Goal: Download file/media

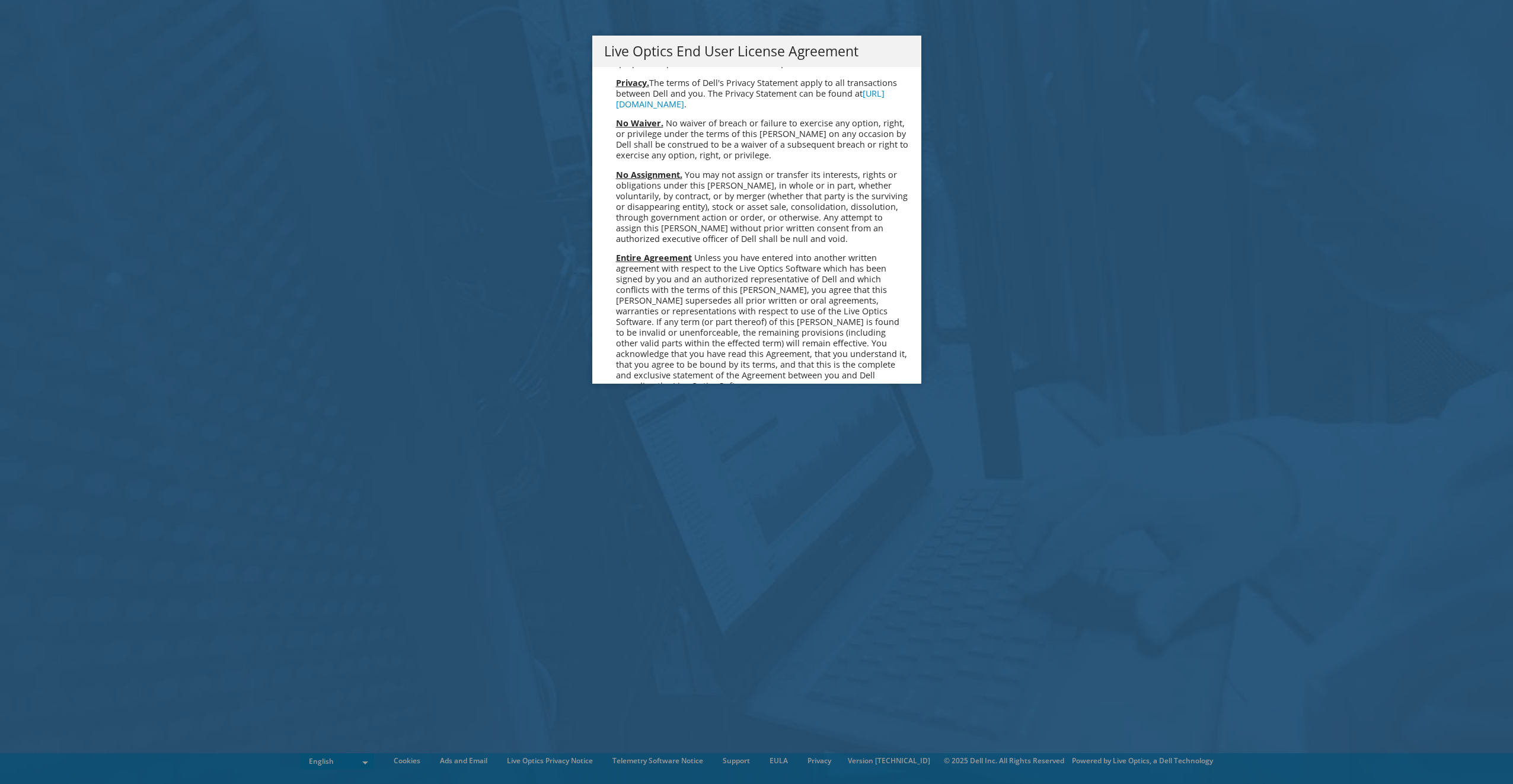
scroll to position [4483, 0]
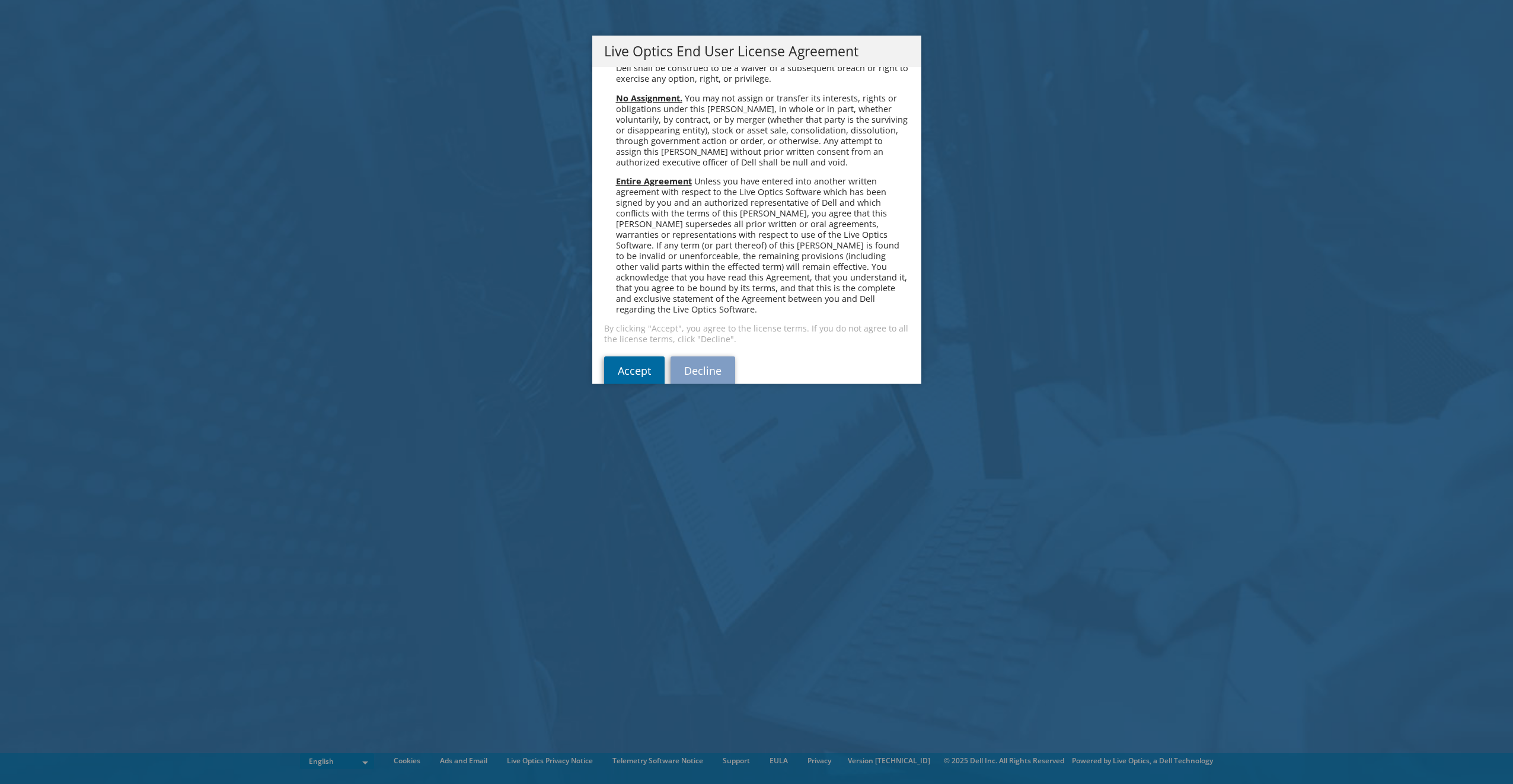
click at [631, 356] on link "Accept" at bounding box center [634, 370] width 60 height 28
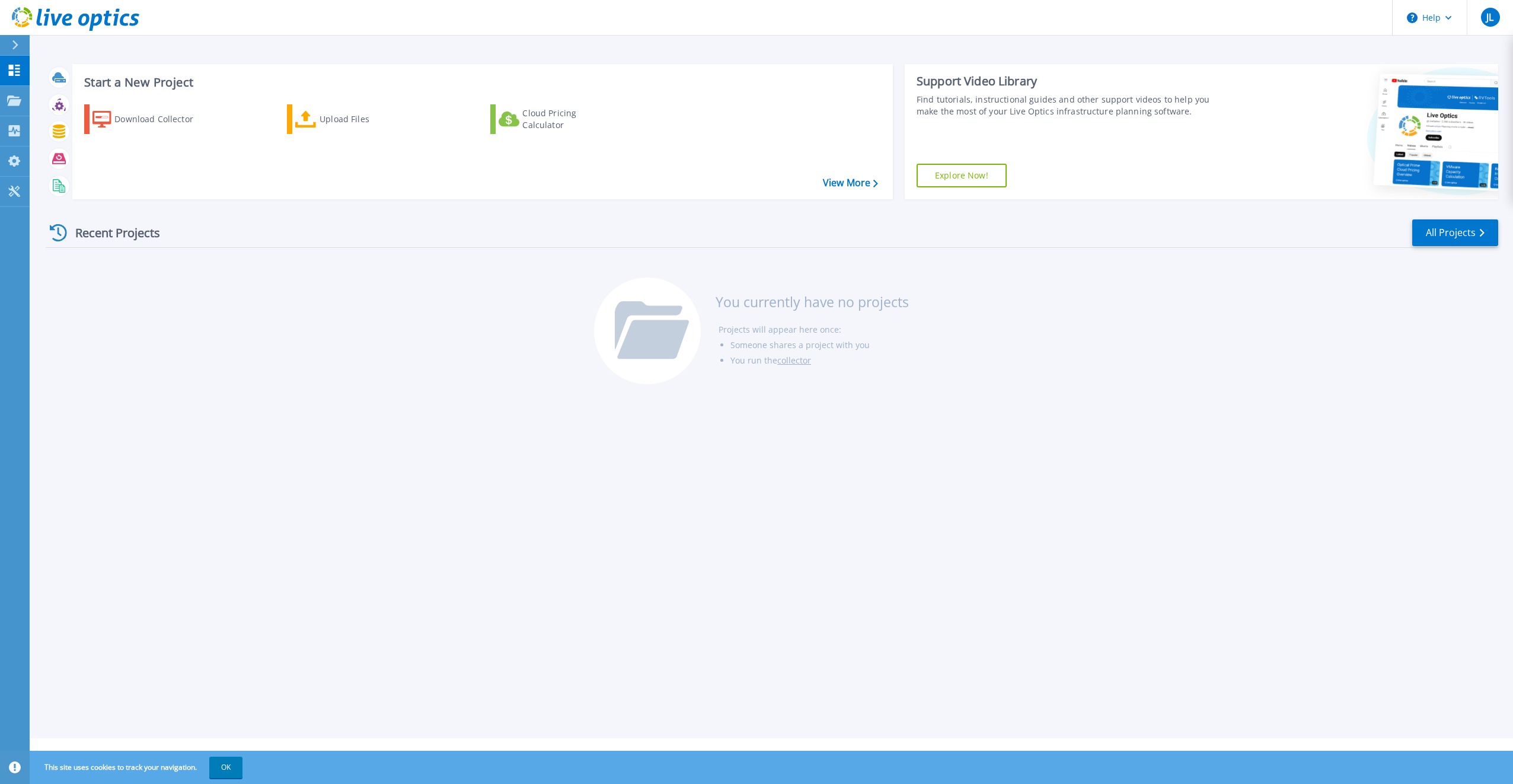
click at [138, 78] on h3 "Start a New Project" at bounding box center [481, 83] width 793 height 13
click at [966, 178] on link "Explore Now!" at bounding box center [961, 175] width 90 height 24
click at [155, 126] on div "Download Collector" at bounding box center [162, 119] width 95 height 24
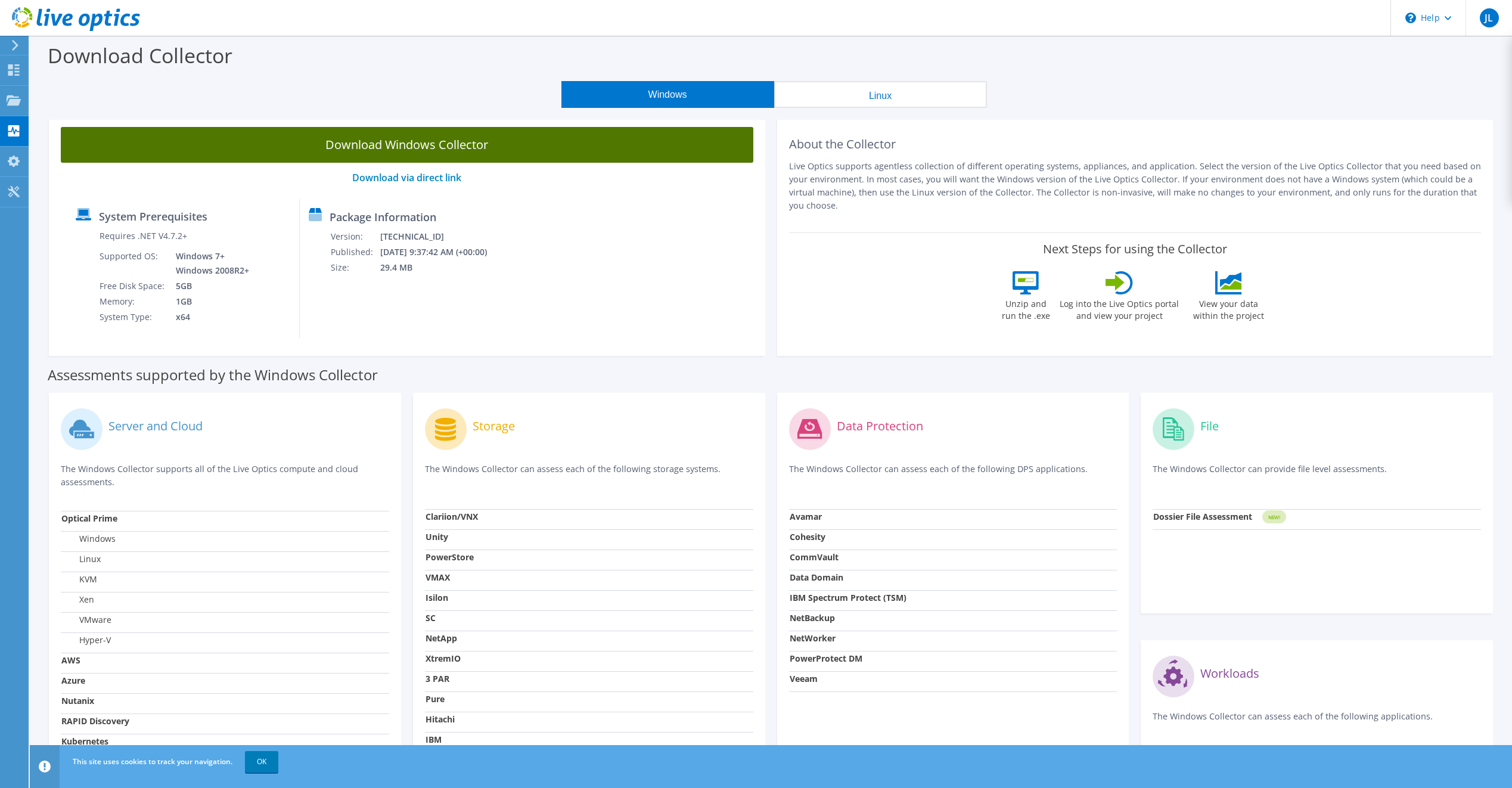
click at [517, 145] on link "Download Windows Collector" at bounding box center [407, 144] width 692 height 36
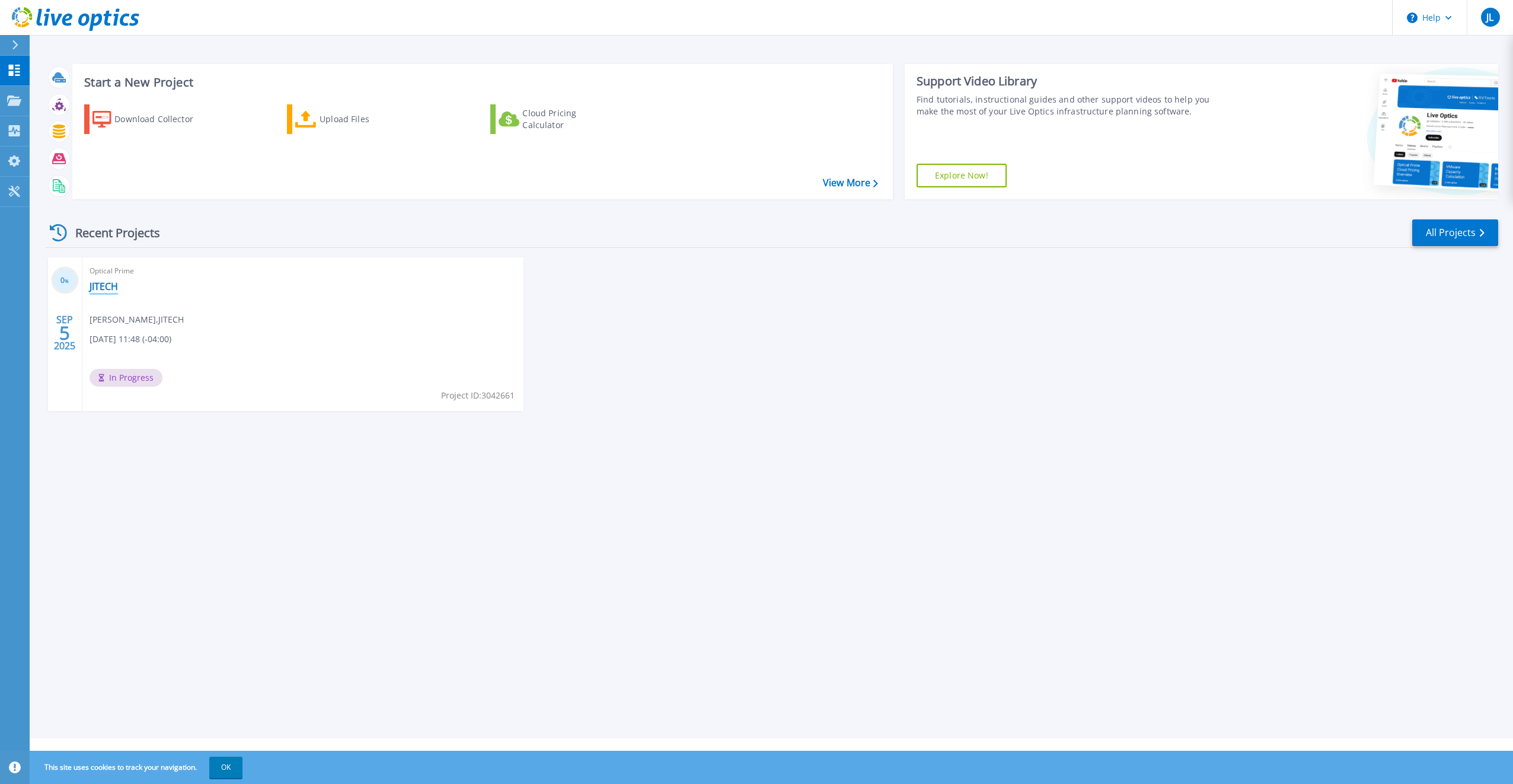
click at [117, 292] on link "JITECH" at bounding box center [103, 286] width 28 height 12
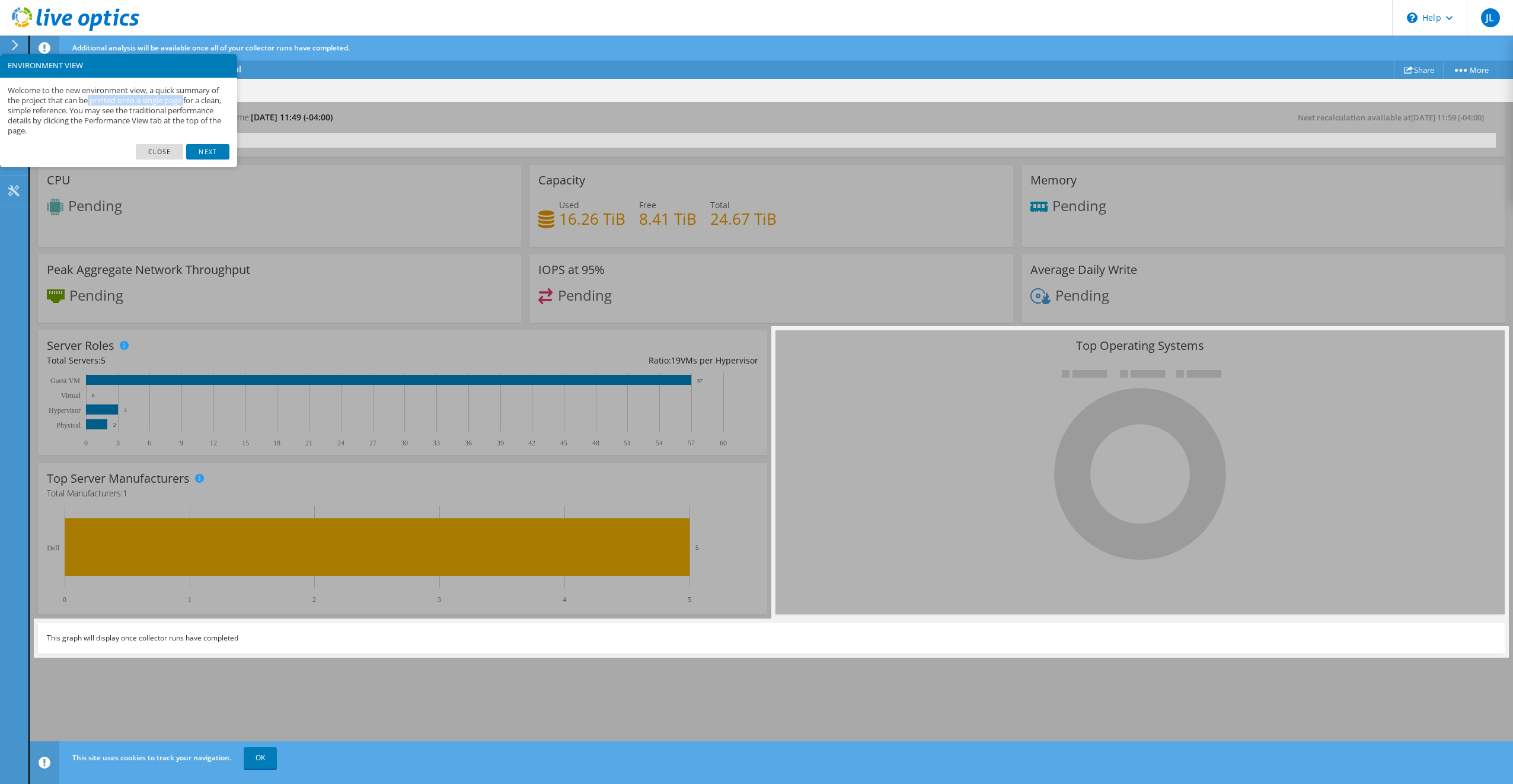
drag, startPoint x: 119, startPoint y: 96, endPoint x: 188, endPoint y: 98, distance: 69.0
click at [188, 98] on p "Welcome to the new environment view, a quick summary of the project that can be…" at bounding box center [118, 111] width 221 height 51
drag, startPoint x: 53, startPoint y: 107, endPoint x: 115, endPoint y: 104, distance: 62.1
click at [115, 104] on p "Welcome to the new environment view, a quick summary of the project that can be…" at bounding box center [118, 111] width 221 height 51
drag, startPoint x: 115, startPoint y: 104, endPoint x: 207, endPoint y: 149, distance: 102.4
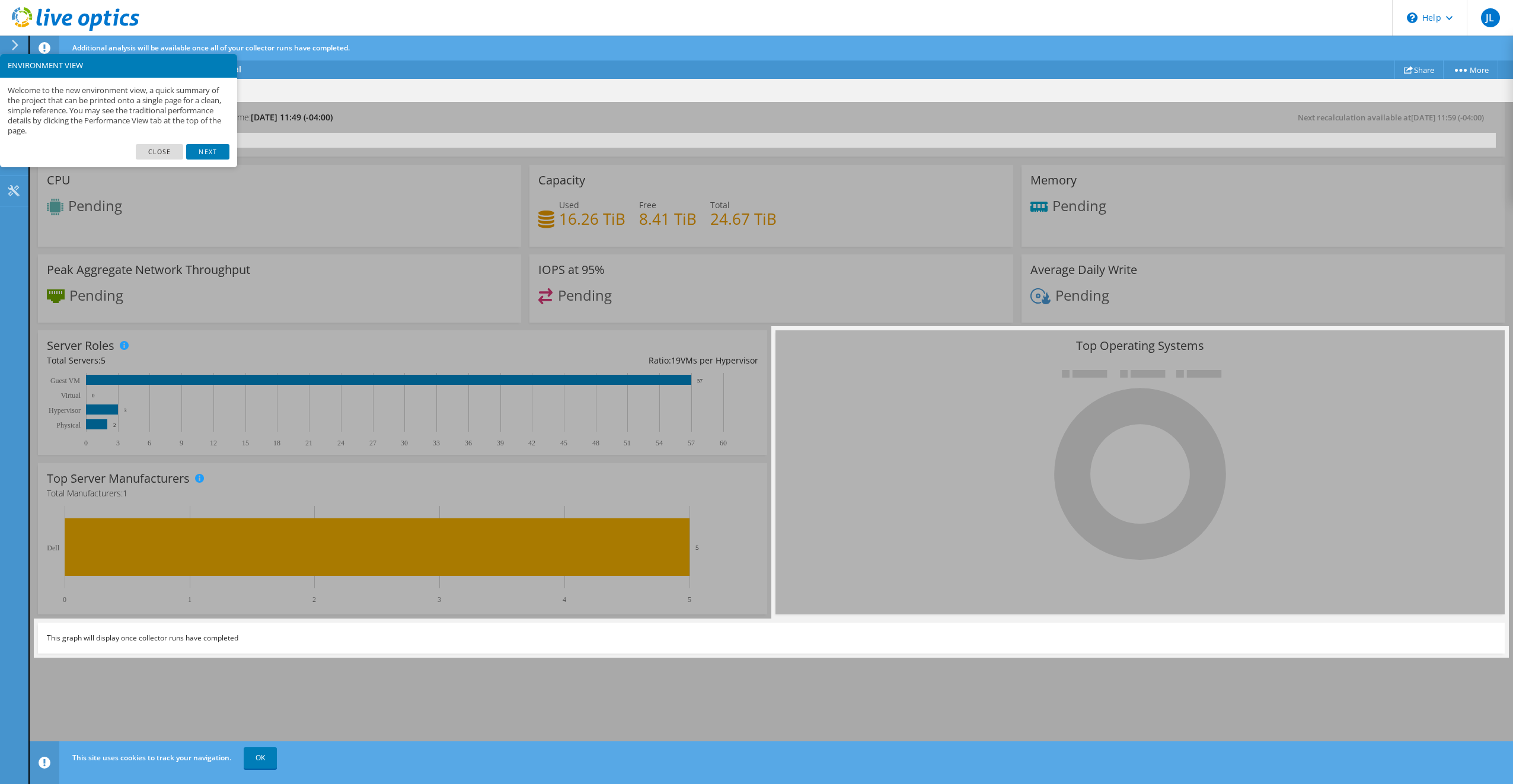
click at [207, 149] on link "Next" at bounding box center [207, 151] width 43 height 16
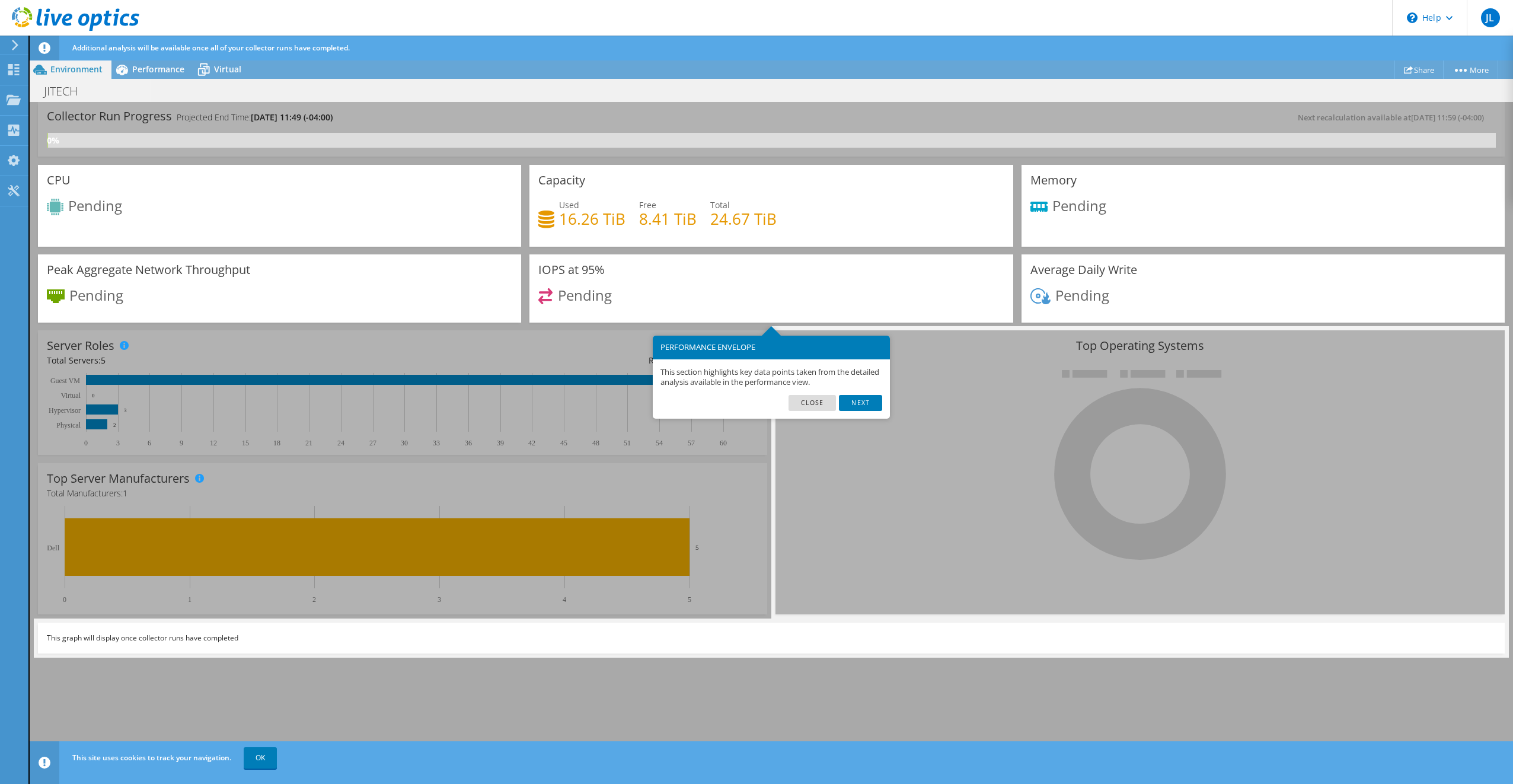
scroll to position [24, 0]
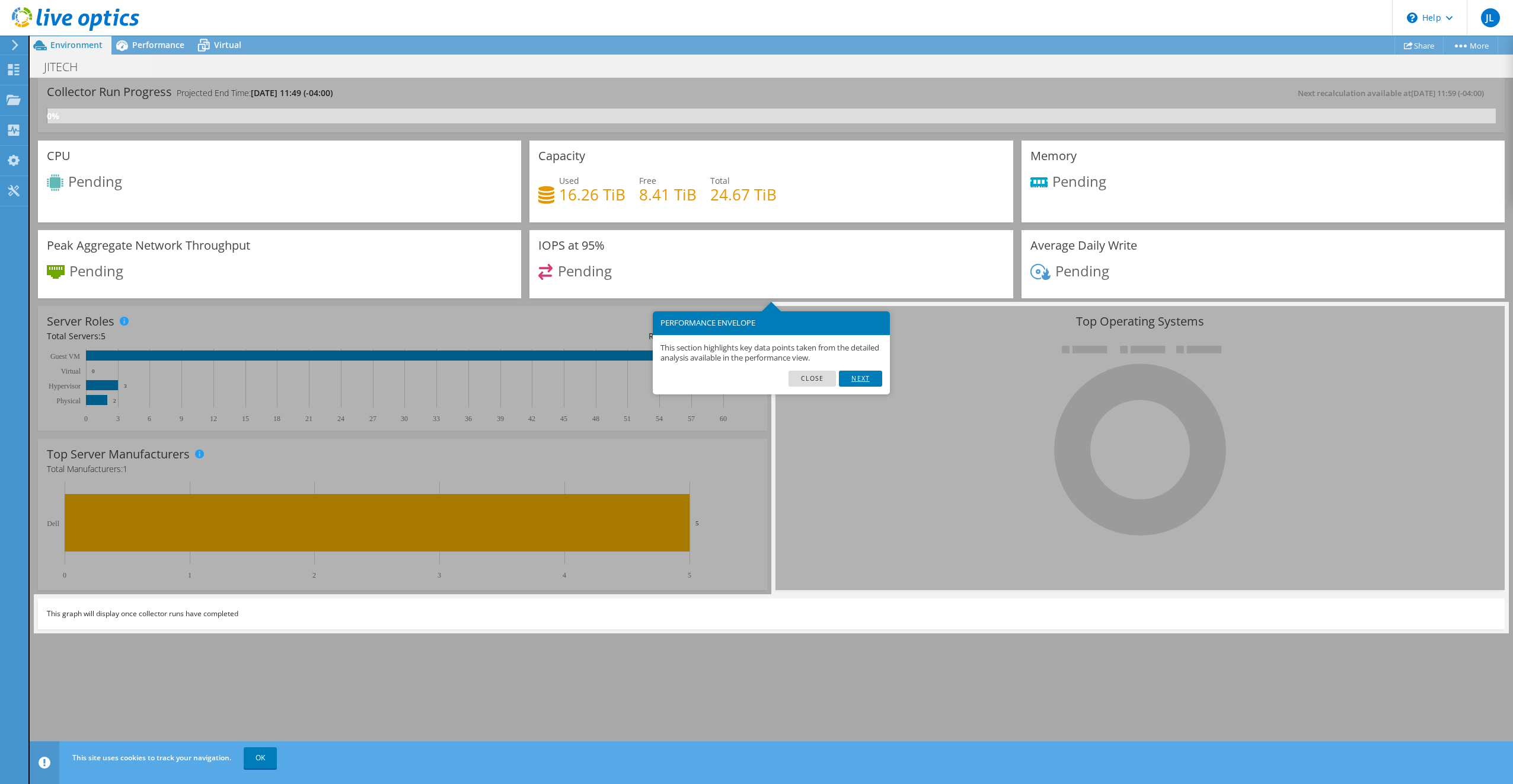
click at [860, 377] on link "Next" at bounding box center [860, 378] width 43 height 16
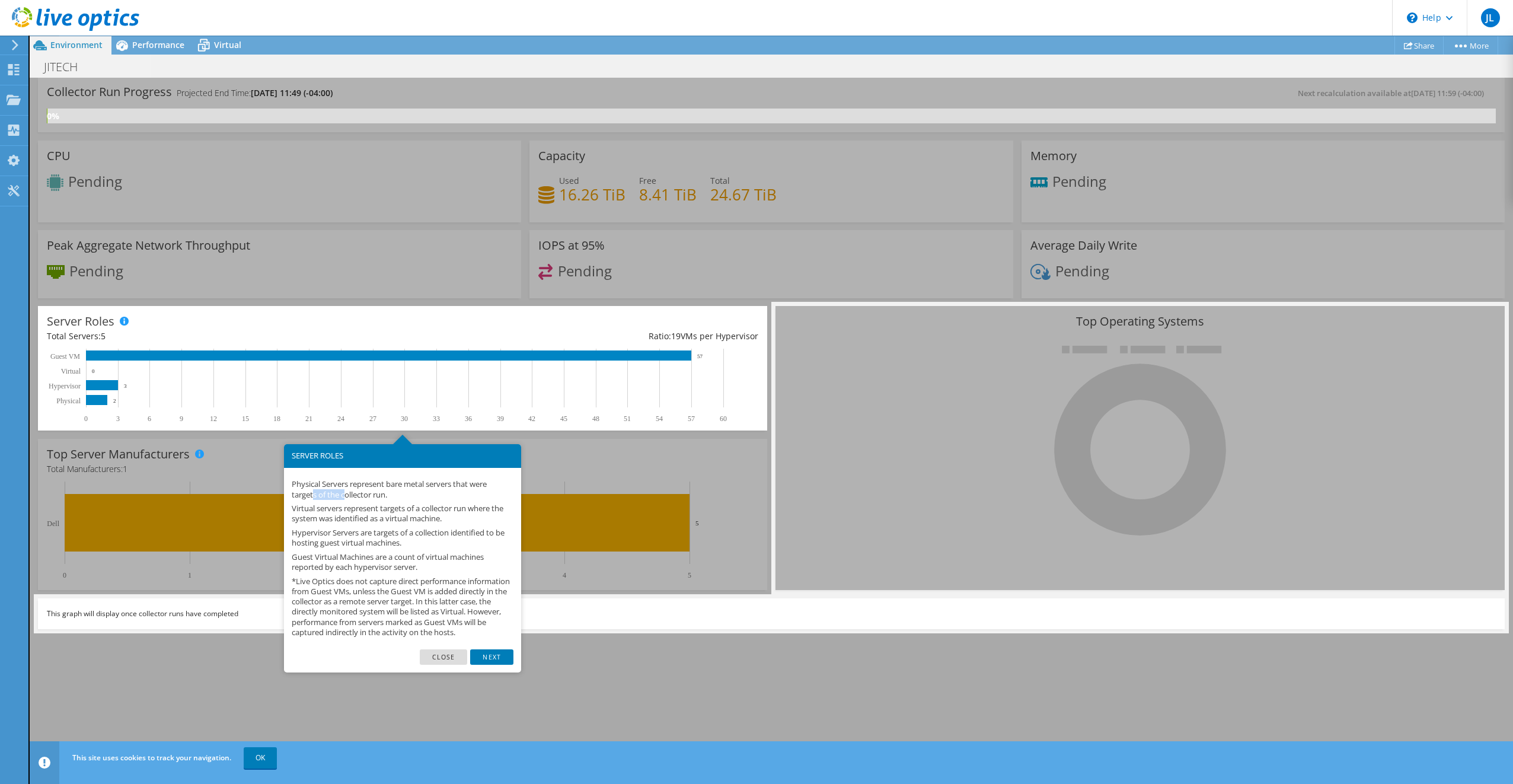
drag, startPoint x: 331, startPoint y: 497, endPoint x: 347, endPoint y: 498, distance: 16.0
click at [347, 498] on p "Physical Servers represent bare metal servers that were targets of the collecto…" at bounding box center [402, 489] width 221 height 20
drag, startPoint x: 347, startPoint y: 498, endPoint x: 430, endPoint y: 509, distance: 83.7
click at [429, 509] on p "Virtual servers represent targets of a collector run where the system was ident…" at bounding box center [402, 513] width 221 height 20
drag, startPoint x: 335, startPoint y: 590, endPoint x: 478, endPoint y: 589, distance: 143.0
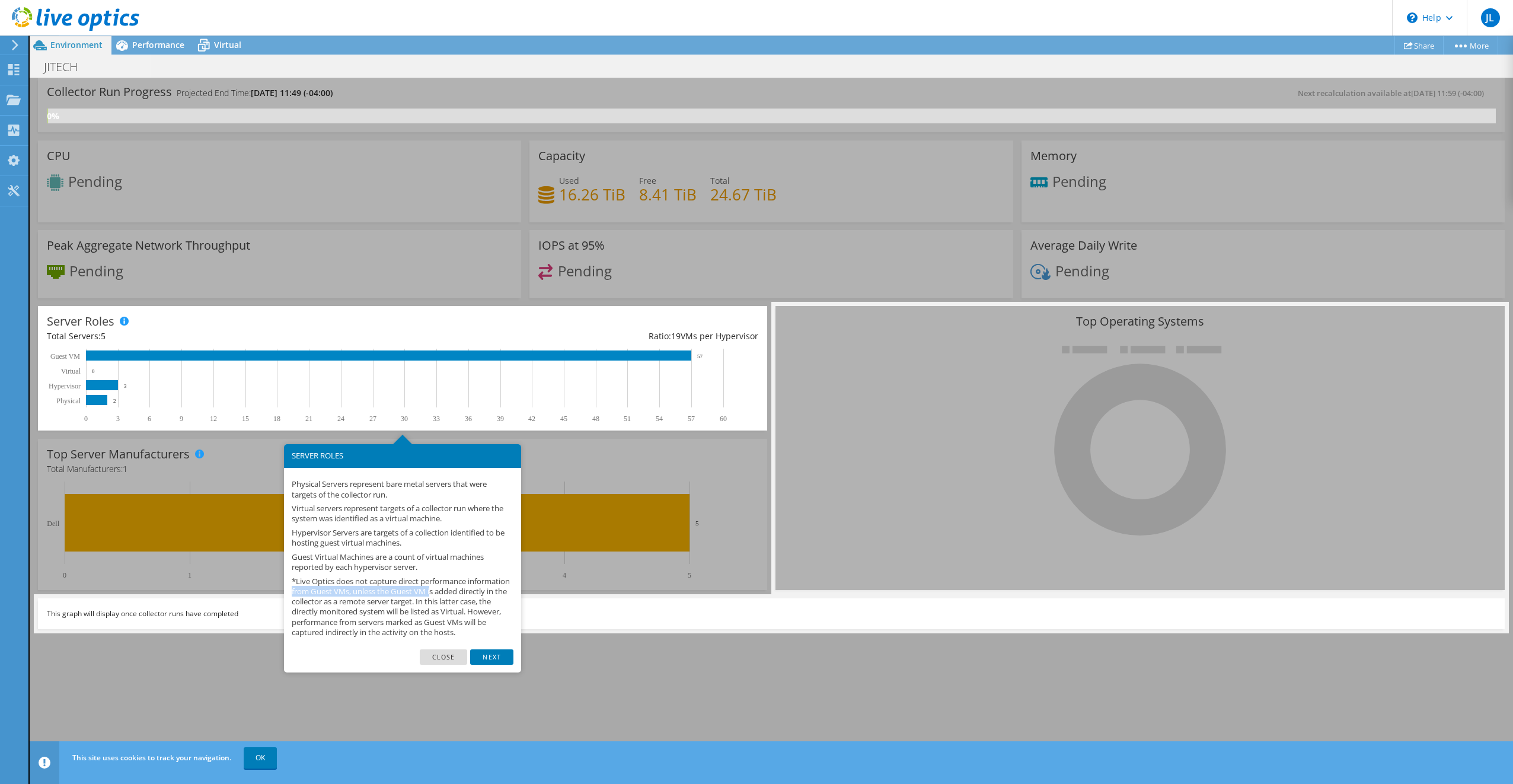
click at [478, 589] on p "*Live Optics does not capture direct performance information from Guest VMs, un…" at bounding box center [402, 607] width 221 height 61
click at [321, 600] on p "*Live Optics does not capture direct performance information from Guest VMs, un…" at bounding box center [402, 607] width 221 height 61
drag, startPoint x: 469, startPoint y: 594, endPoint x: 487, endPoint y: 592, distance: 18.1
click at [487, 592] on p "*Live Optics does not capture direct performance information from Guest VMs, un…" at bounding box center [402, 607] width 221 height 61
drag, startPoint x: 313, startPoint y: 601, endPoint x: 464, endPoint y: 599, distance: 151.0
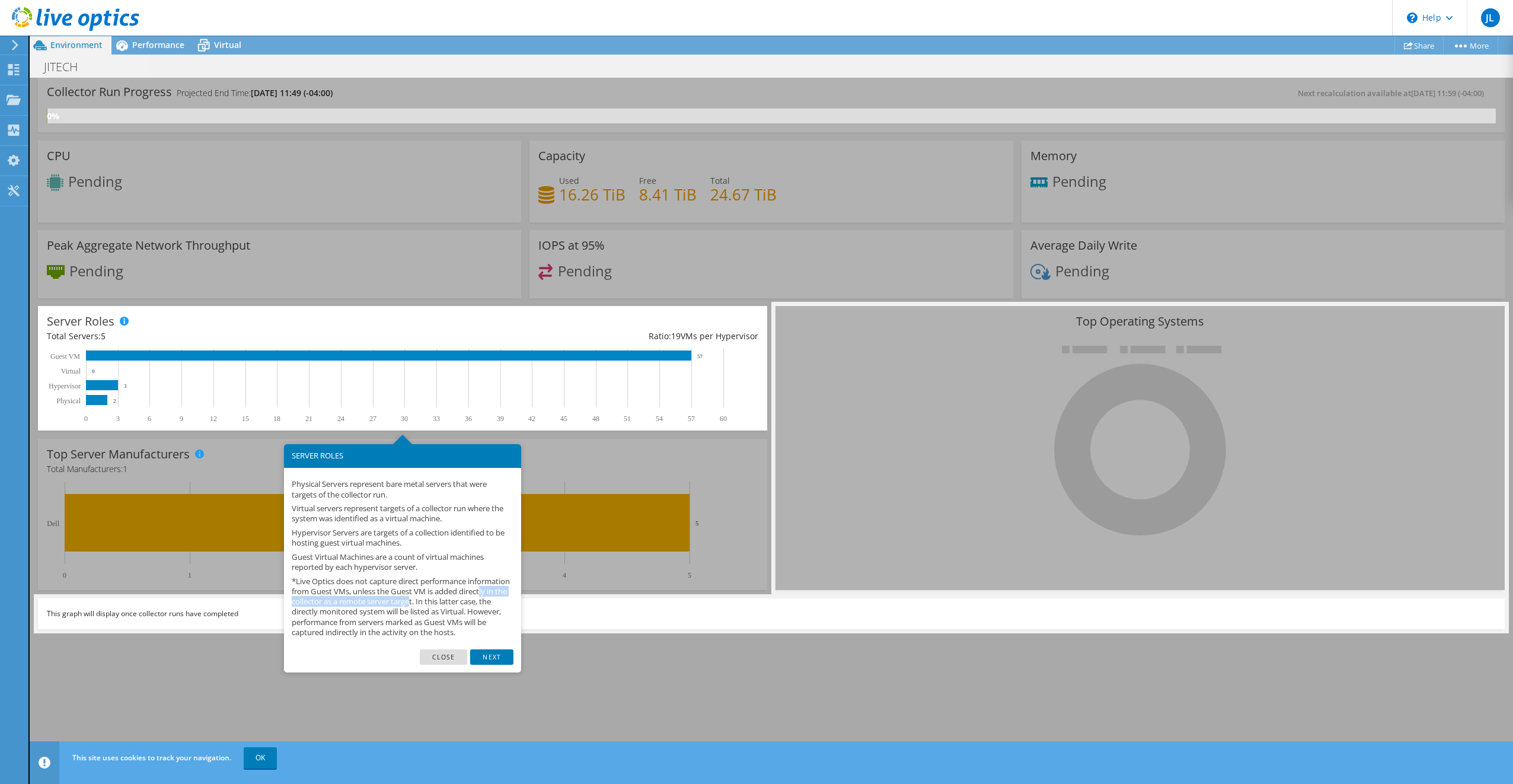
click at [464, 599] on p "*Live Optics does not capture direct performance information from Guest VMs, un…" at bounding box center [402, 607] width 221 height 61
drag, startPoint x: 464, startPoint y: 599, endPoint x: 473, endPoint y: 615, distance: 18.4
click at [474, 614] on p "*Live Optics does not capture direct performance information from Guest VMs, un…" at bounding box center [402, 607] width 221 height 61
drag, startPoint x: 371, startPoint y: 611, endPoint x: 411, endPoint y: 610, distance: 40.0
click at [411, 610] on p "*Live Optics does not capture direct performance information from Guest VMs, un…" at bounding box center [402, 607] width 221 height 61
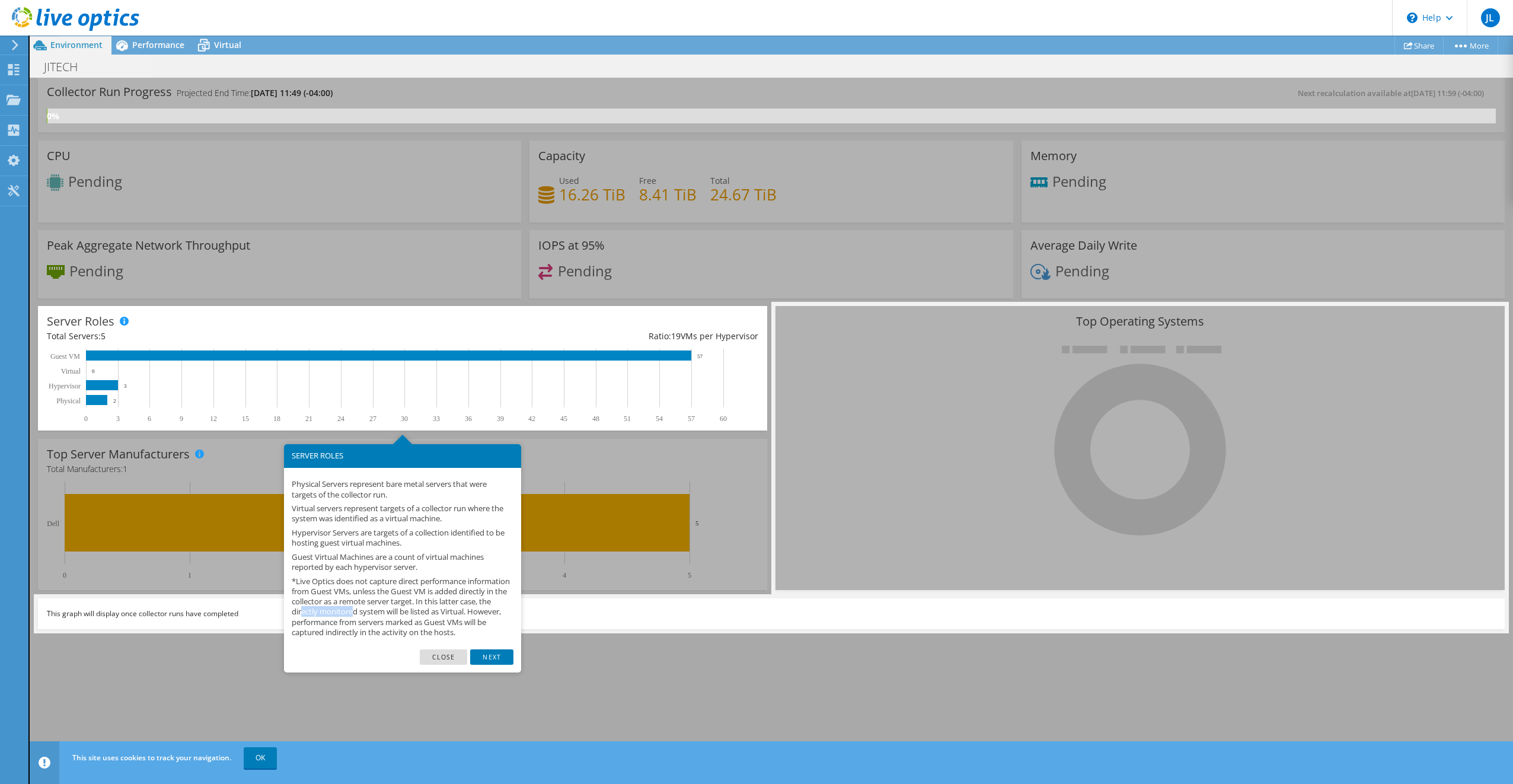
drag, startPoint x: 411, startPoint y: 610, endPoint x: 489, endPoint y: 666, distance: 96.0
click at [489, 664] on link "Next" at bounding box center [492, 657] width 43 height 16
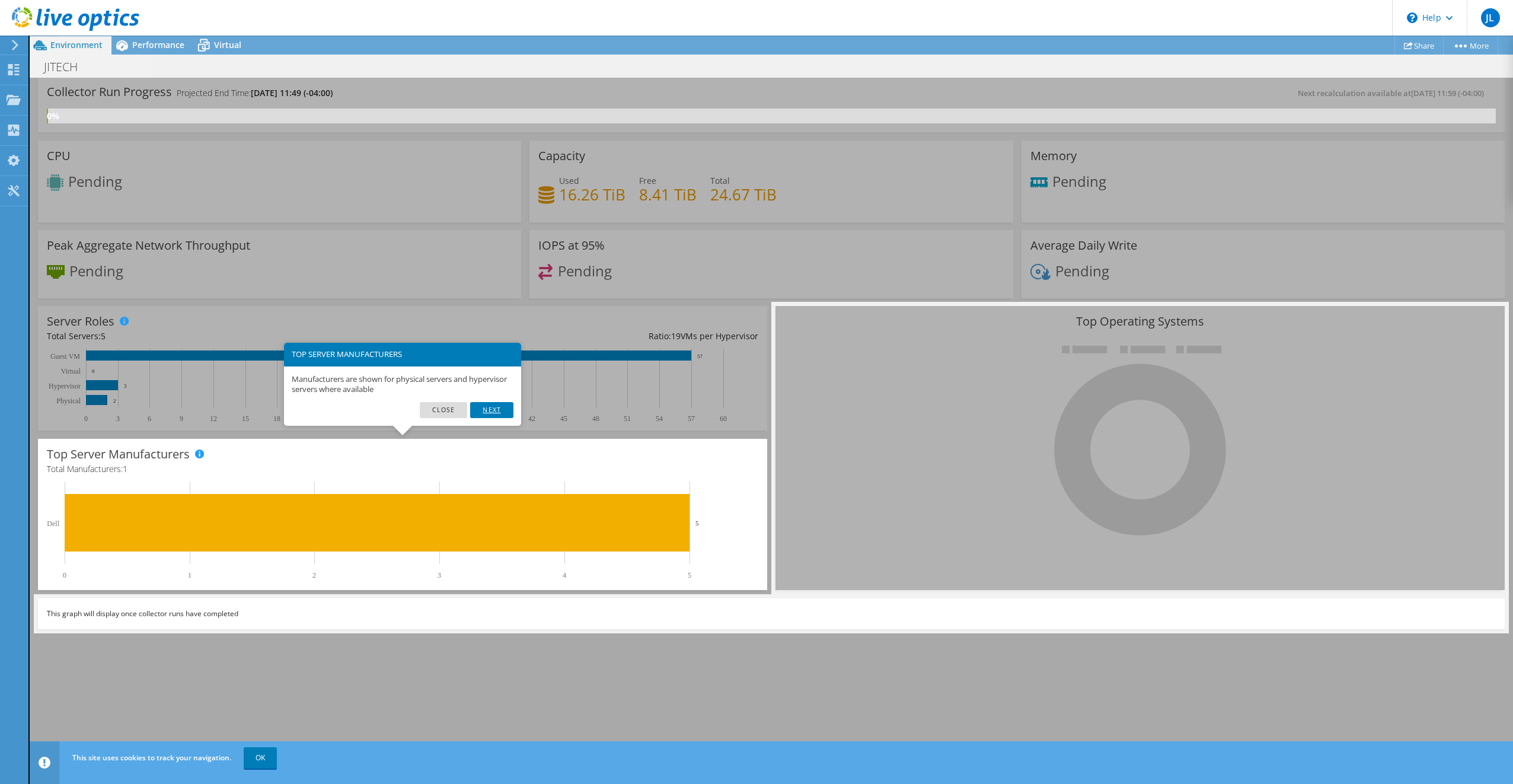
click at [495, 411] on link "Next" at bounding box center [492, 410] width 43 height 16
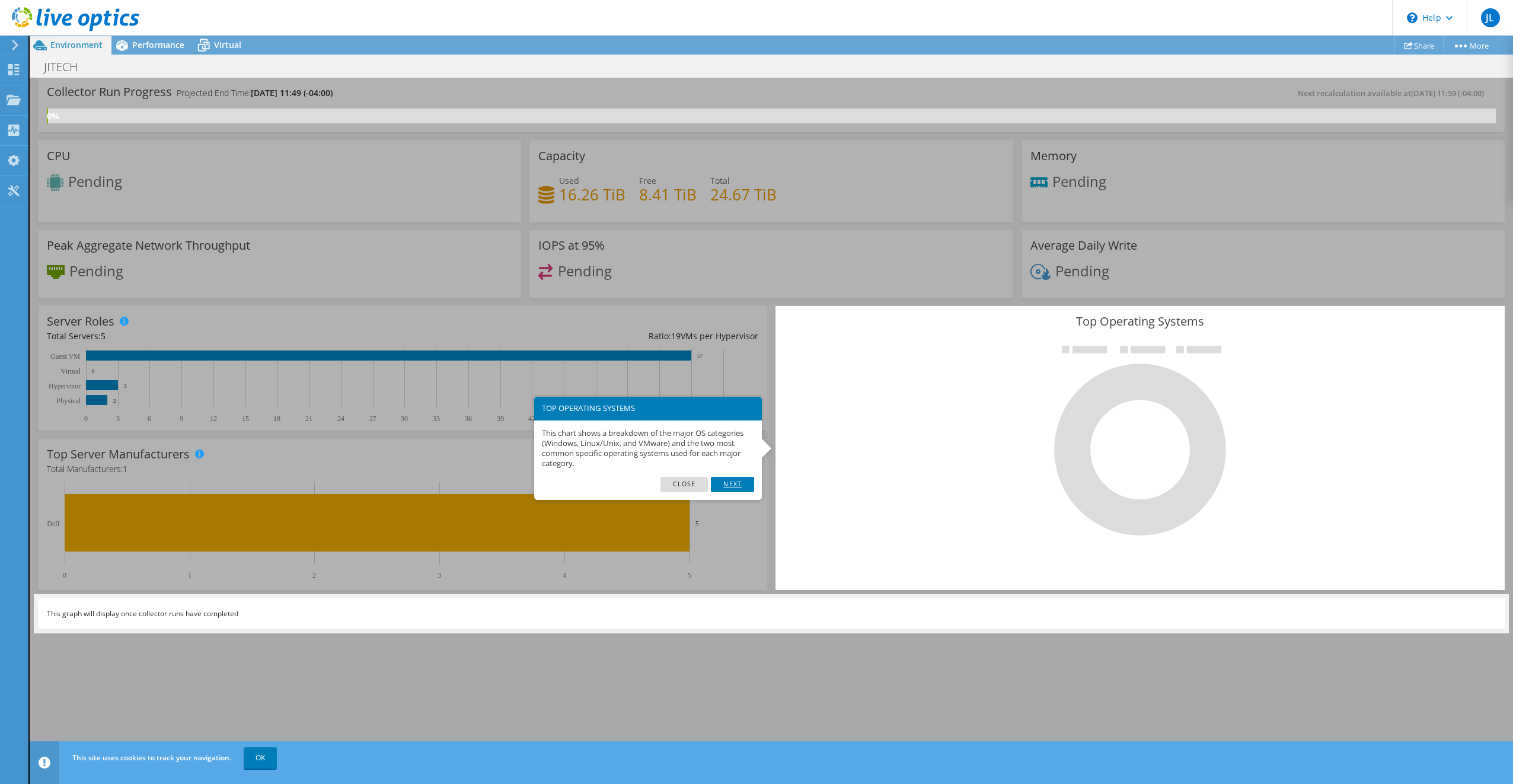
click at [735, 482] on link "Next" at bounding box center [732, 484] width 43 height 16
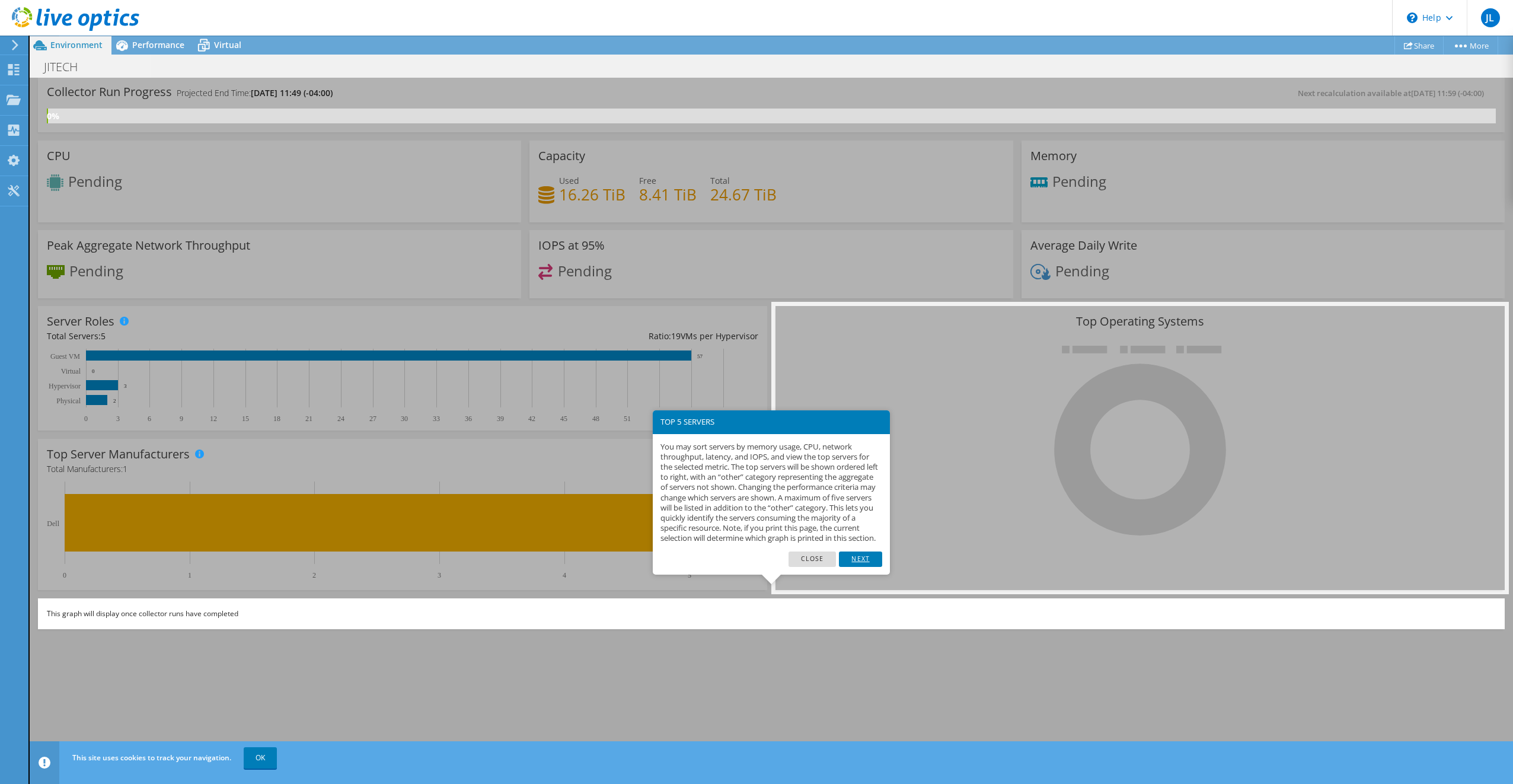
click at [866, 567] on link "Next" at bounding box center [860, 558] width 43 height 16
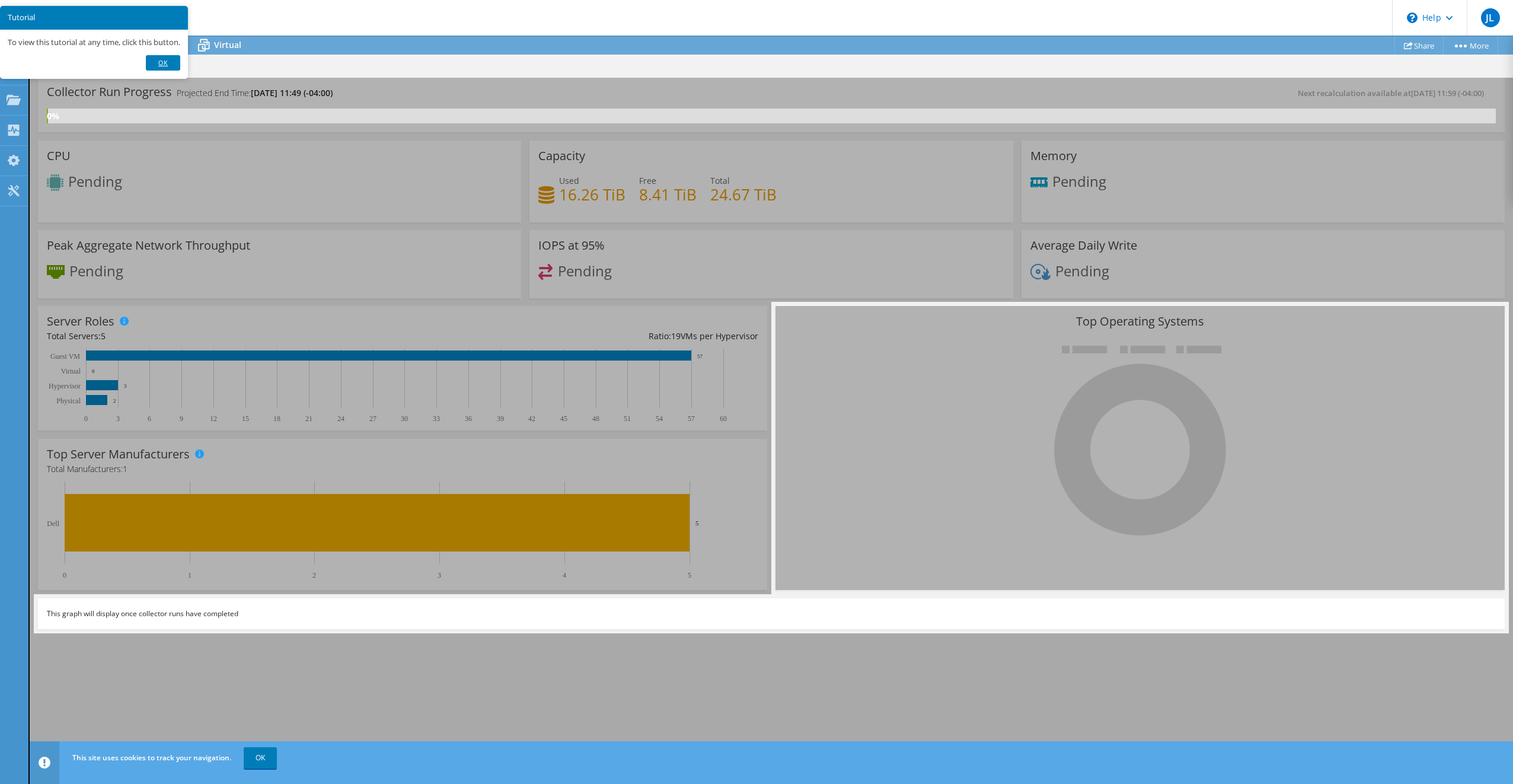
click at [177, 60] on link "Ok" at bounding box center [164, 63] width 35 height 16
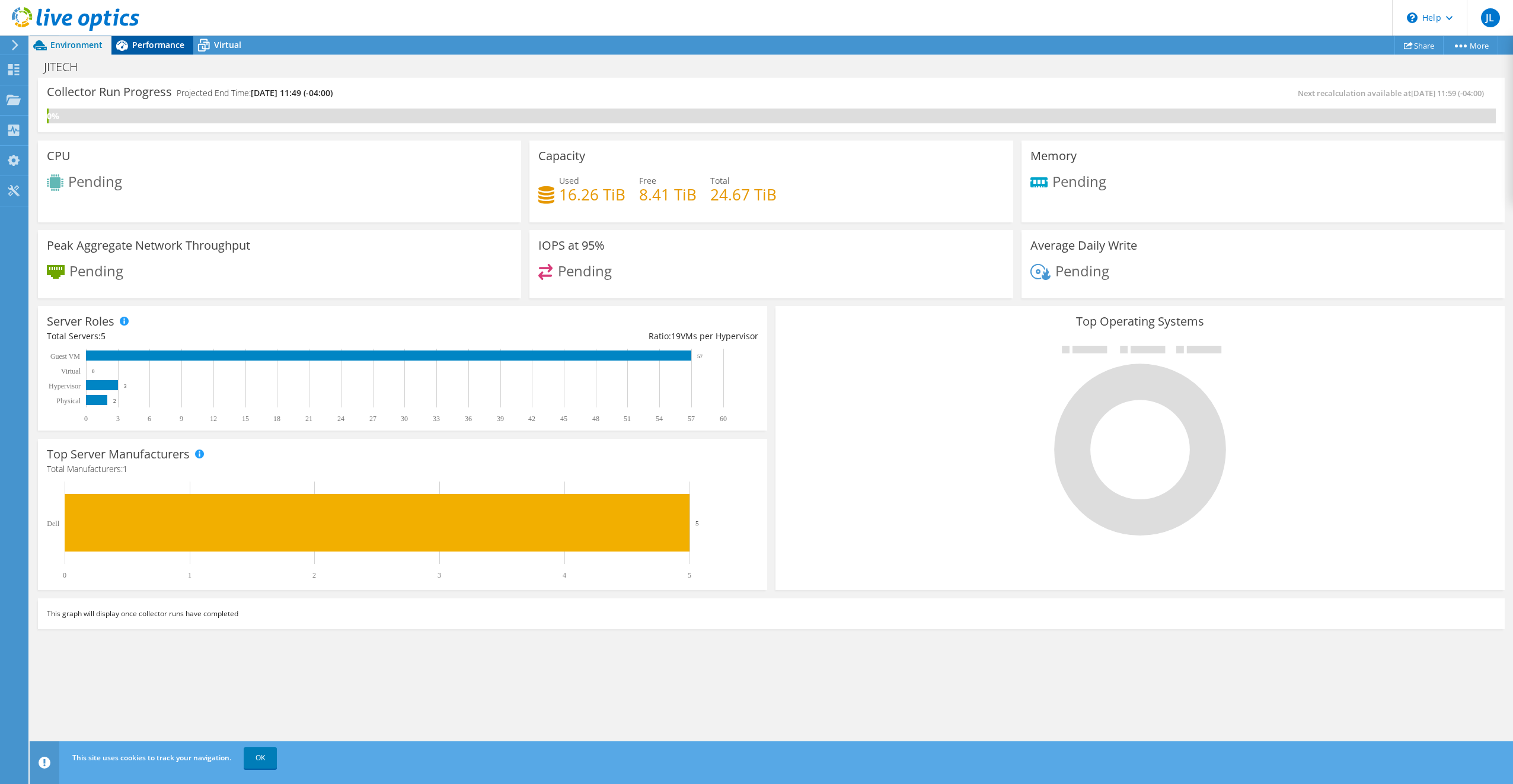
click at [148, 45] on span "Performance" at bounding box center [158, 45] width 52 height 12
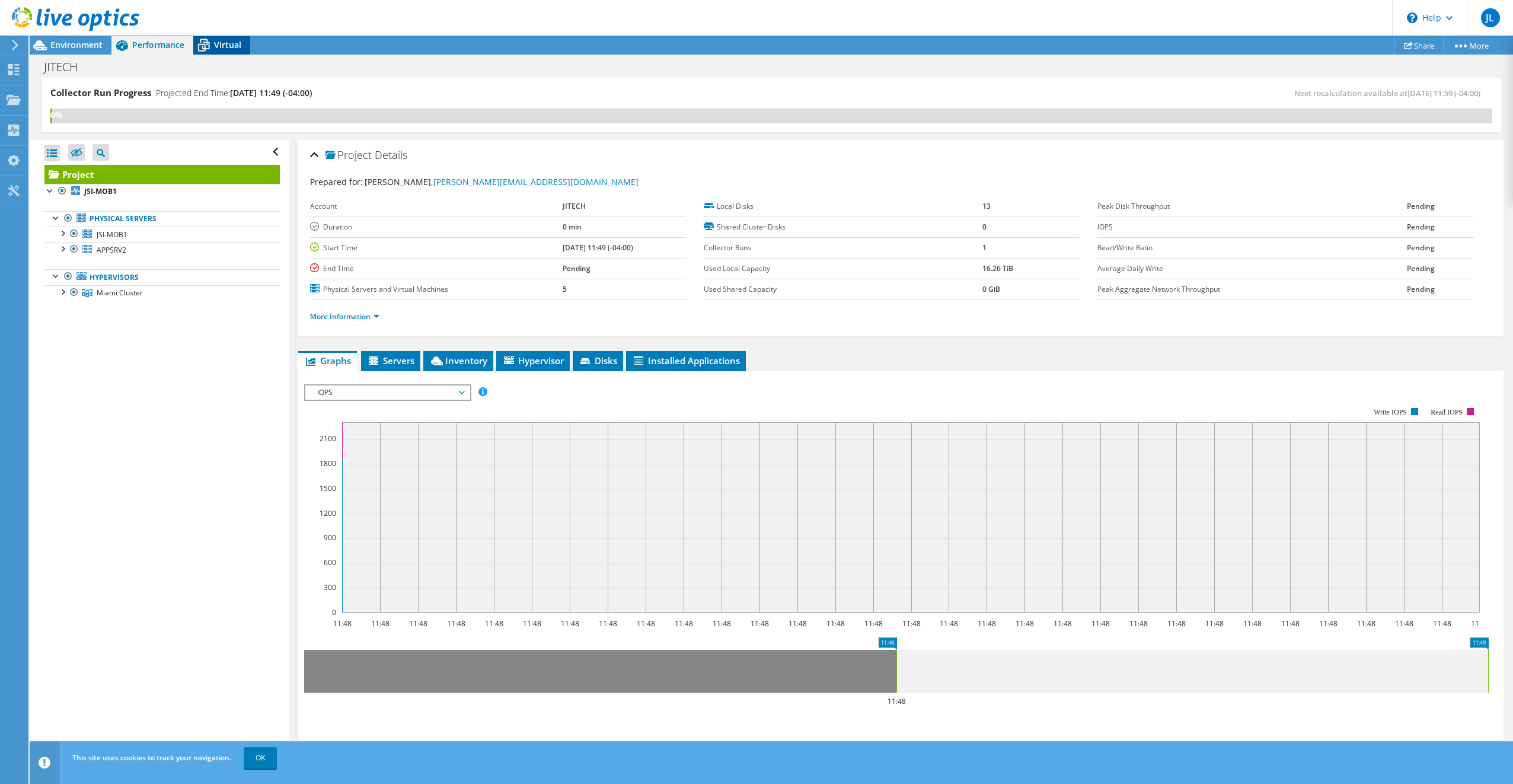
click at [226, 47] on span "Virtual" at bounding box center [227, 45] width 27 height 12
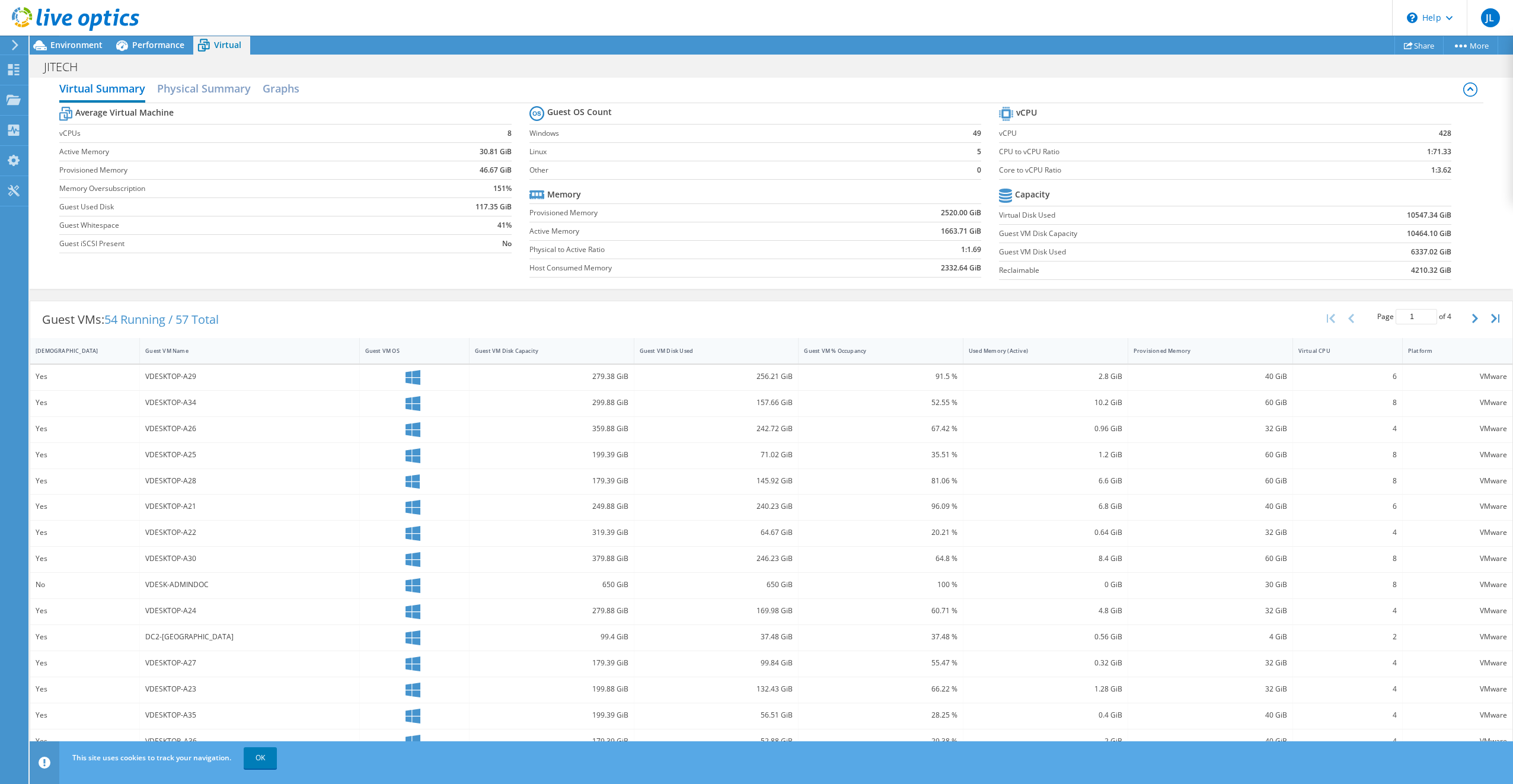
scroll to position [77, 0]
click at [271, 753] on link "OK" at bounding box center [260, 758] width 33 height 21
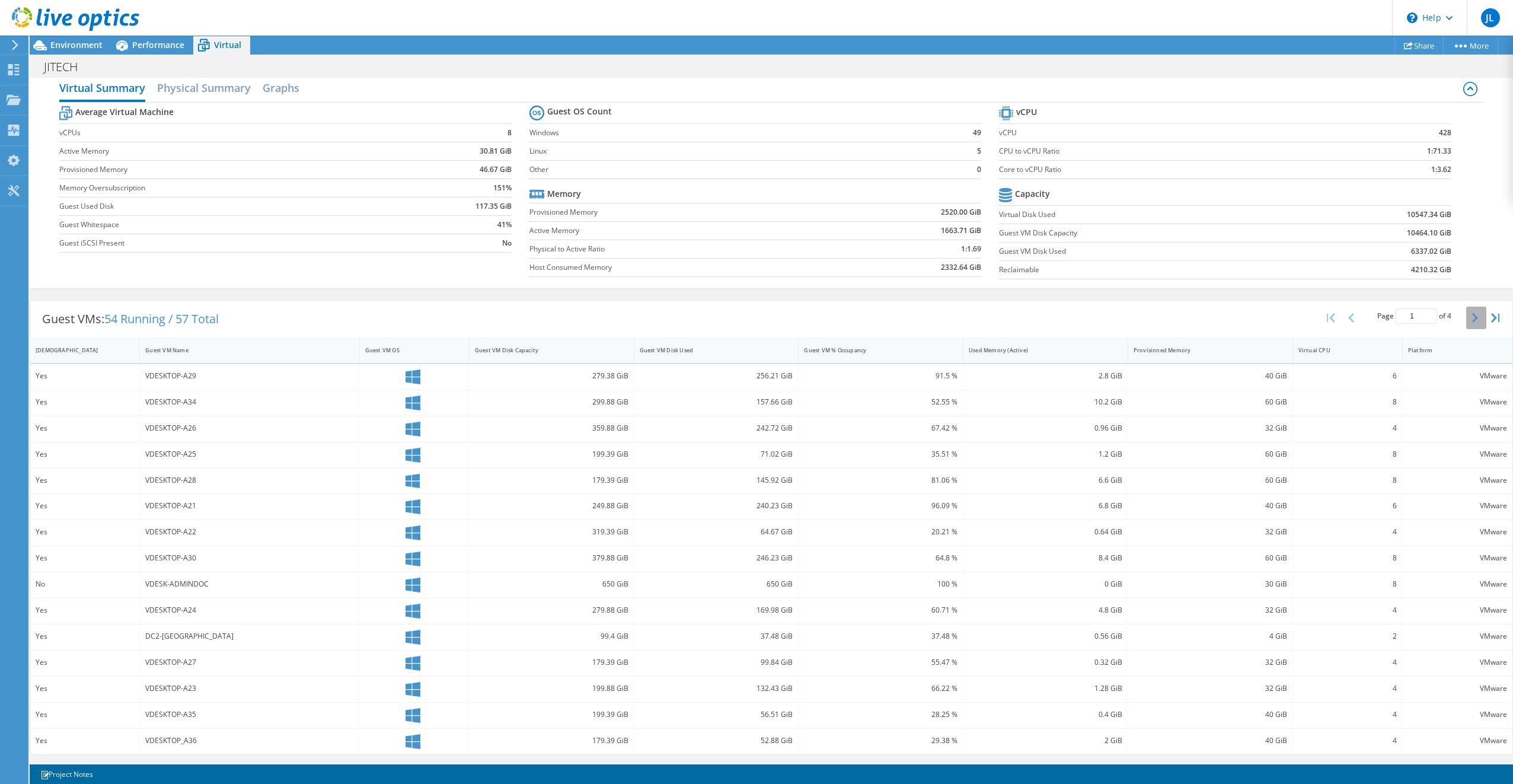
click at [1473, 318] on icon "button" at bounding box center [1475, 317] width 6 height 9
click at [1473, 314] on button "button" at bounding box center [1477, 317] width 20 height 22
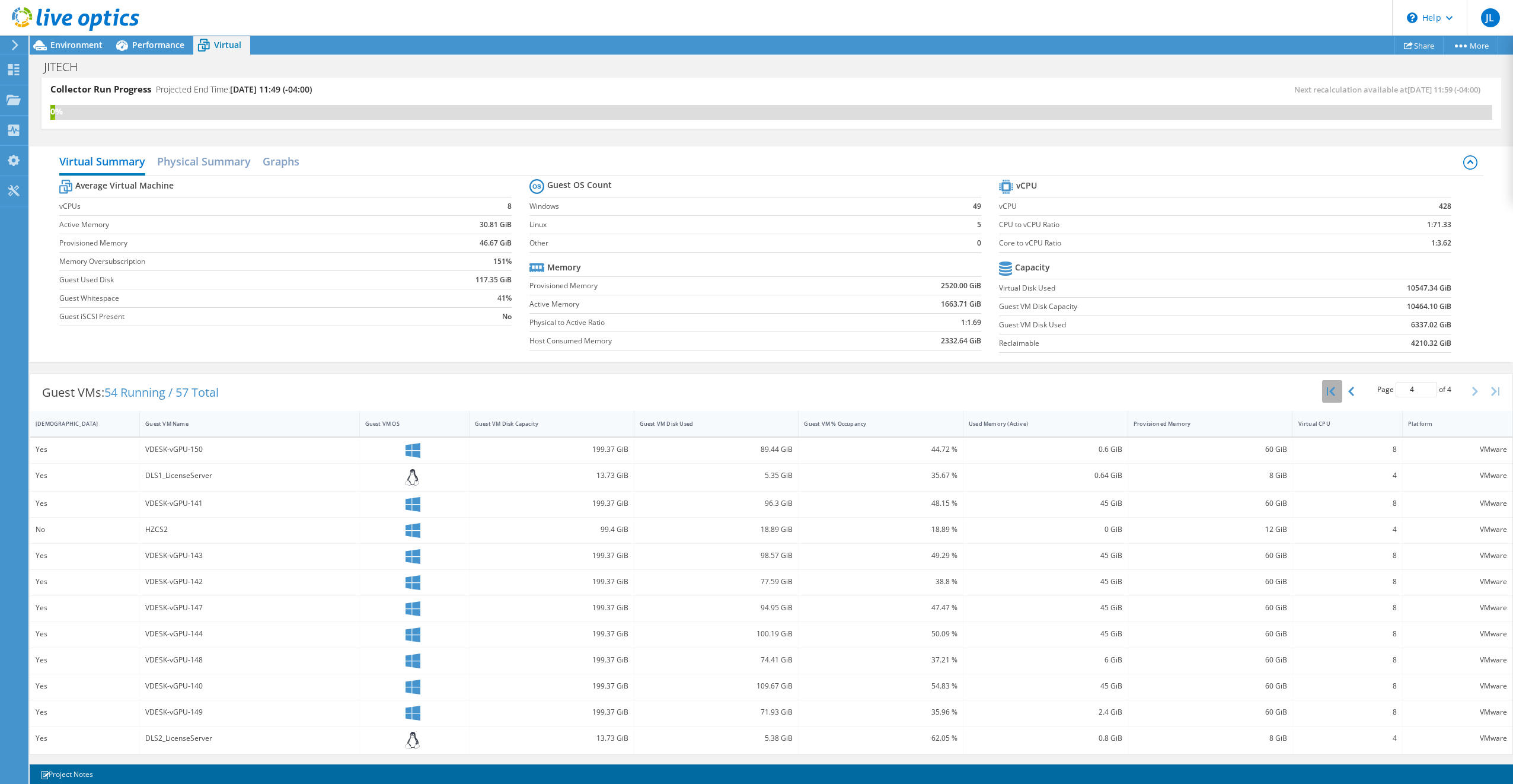
click at [1327, 392] on icon "button" at bounding box center [1331, 391] width 8 height 9
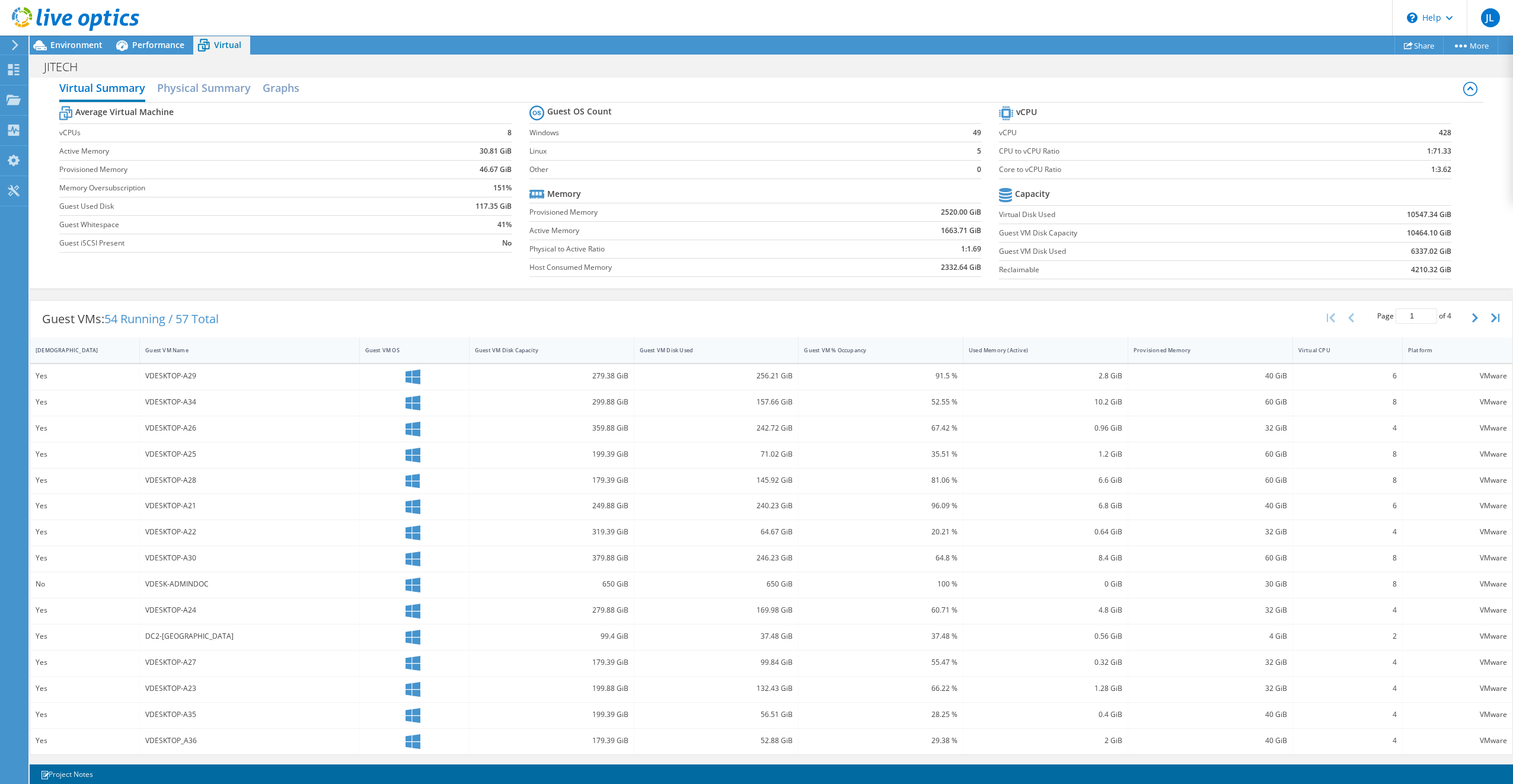
scroll to position [110, 0]
drag, startPoint x: 1473, startPoint y: 321, endPoint x: 1467, endPoint y: 325, distance: 7.2
click at [1472, 322] on button "button" at bounding box center [1477, 317] width 20 height 22
click at [1472, 315] on button "button" at bounding box center [1477, 313] width 20 height 22
type input "3"
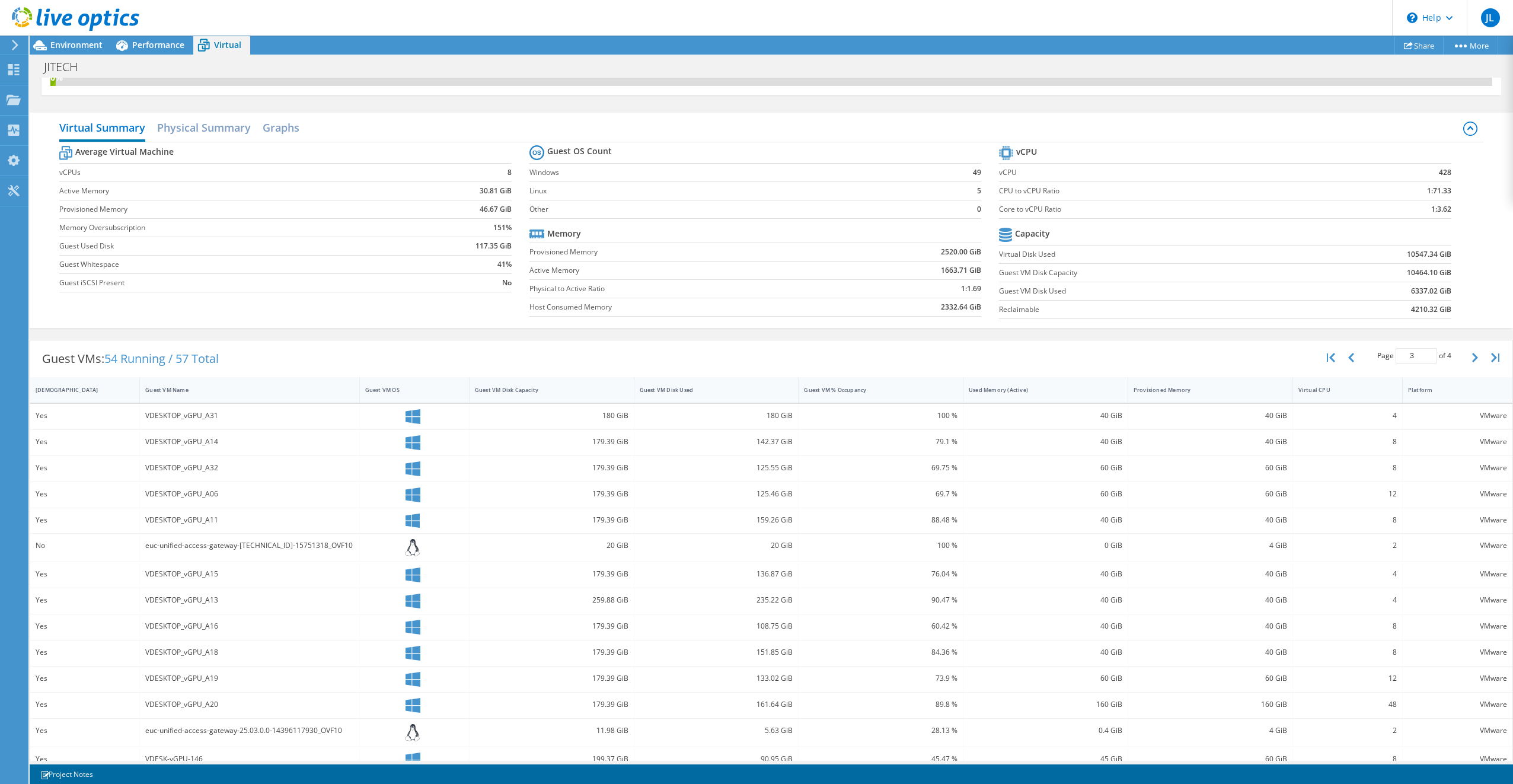
scroll to position [0, 0]
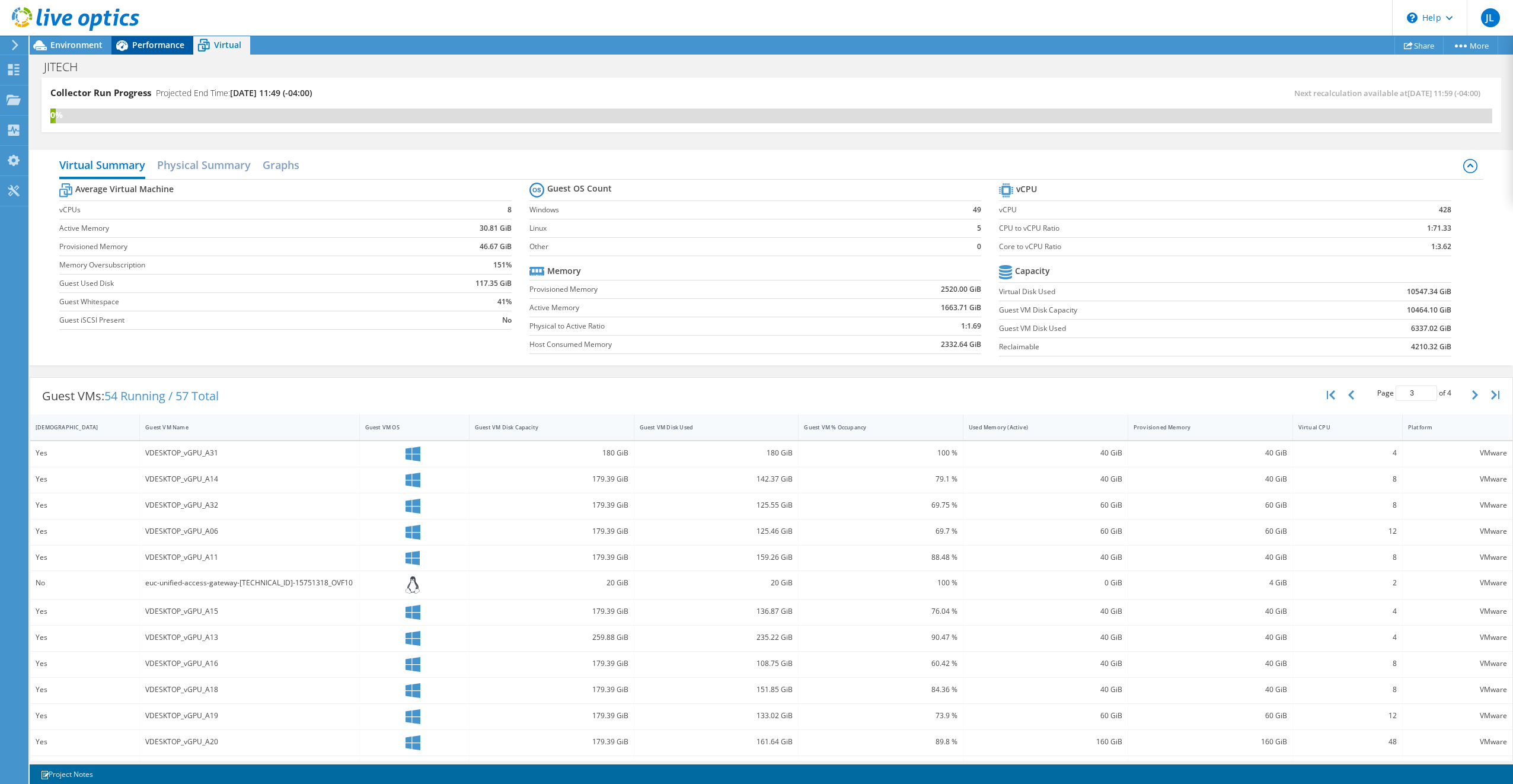
click at [146, 45] on span "Performance" at bounding box center [158, 45] width 52 height 12
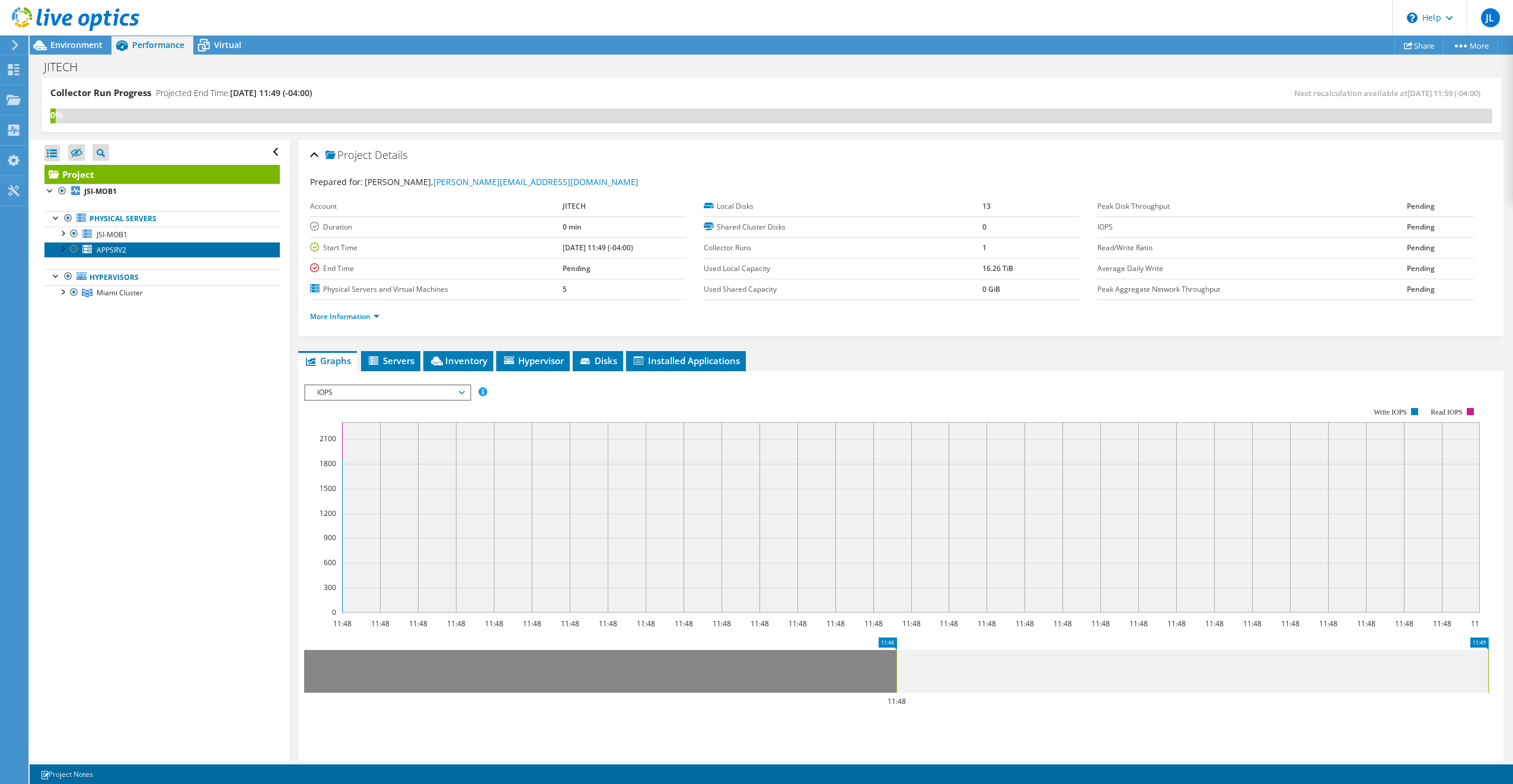
click at [146, 249] on link "APPSRV2" at bounding box center [162, 249] width 236 height 16
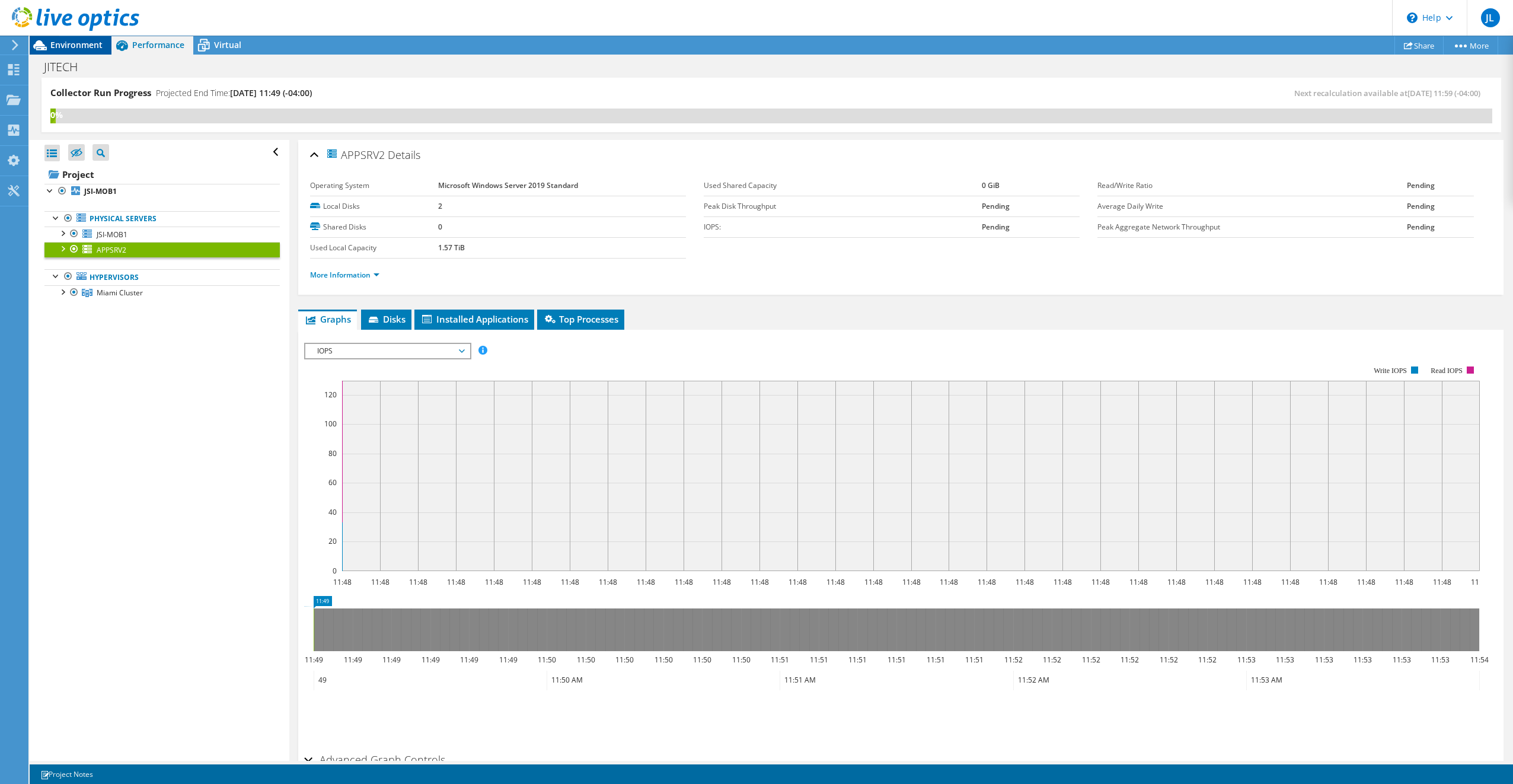
click at [67, 47] on span "Environment" at bounding box center [76, 45] width 52 height 12
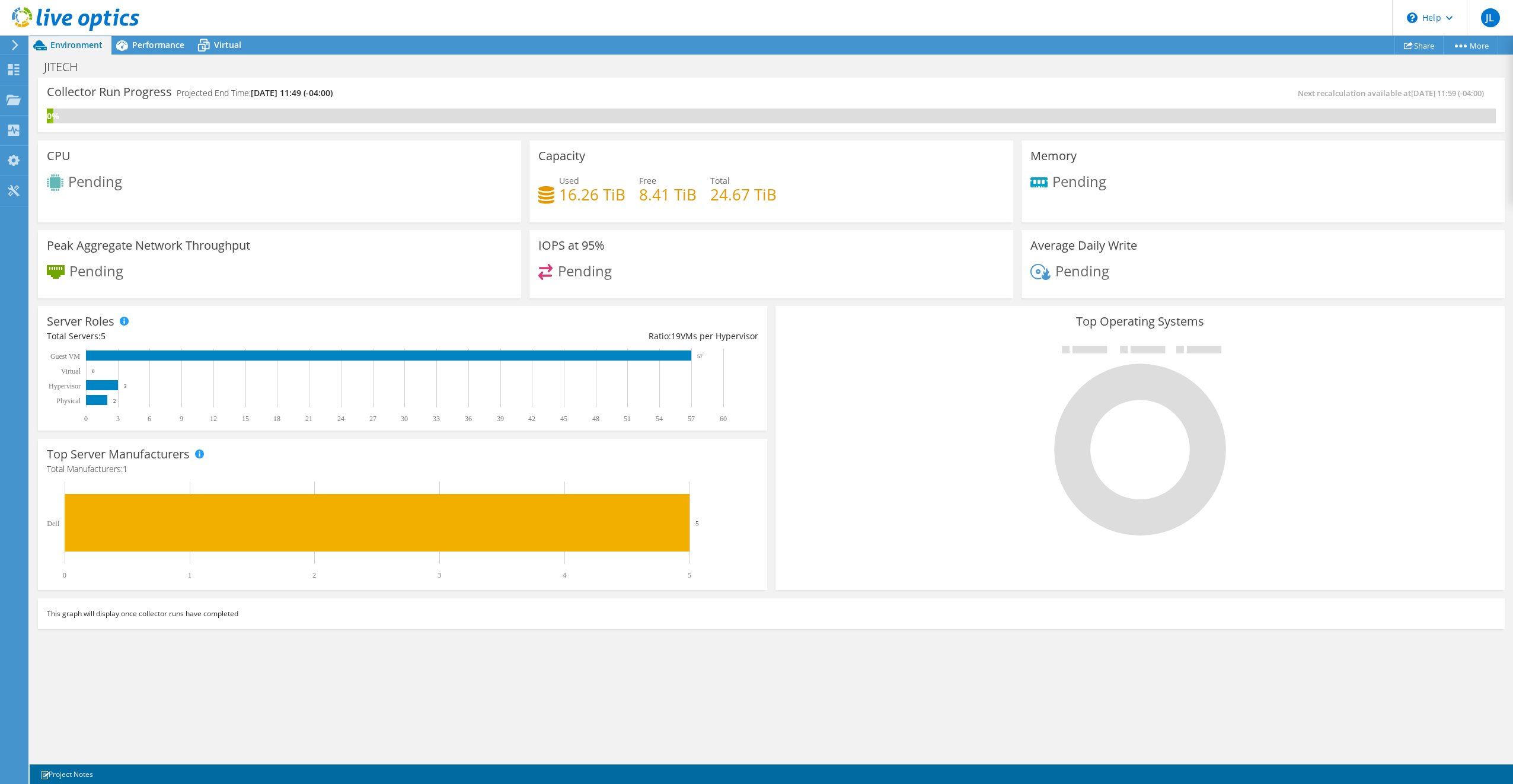
click at [335, 682] on div "Collector Run Progress Projected End Time: 09/06/2025, 11:49 (-04:00) Next reca…" at bounding box center [772, 419] width 1484 height 683
